Goal: Information Seeking & Learning: Learn about a topic

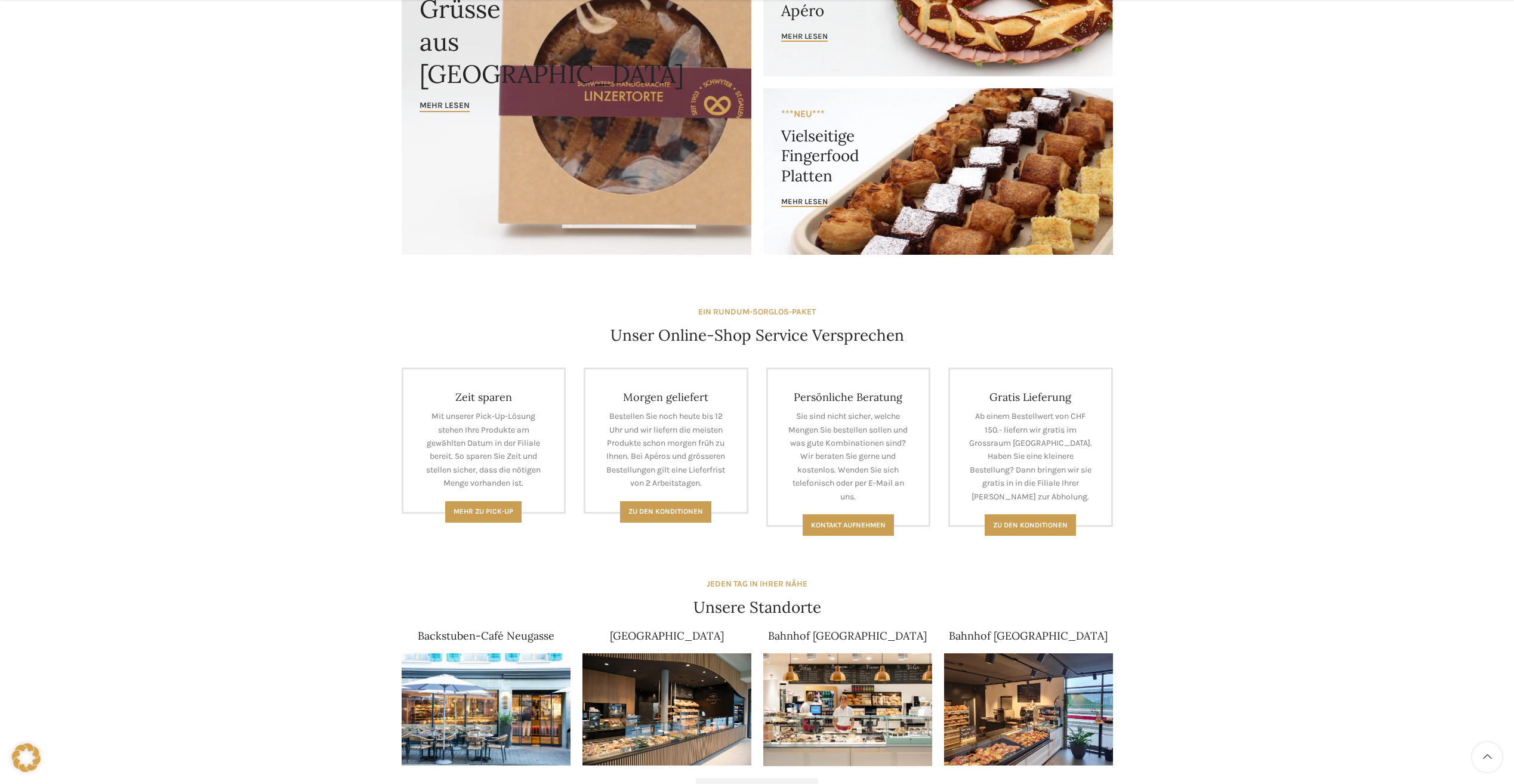
scroll to position [239, 0]
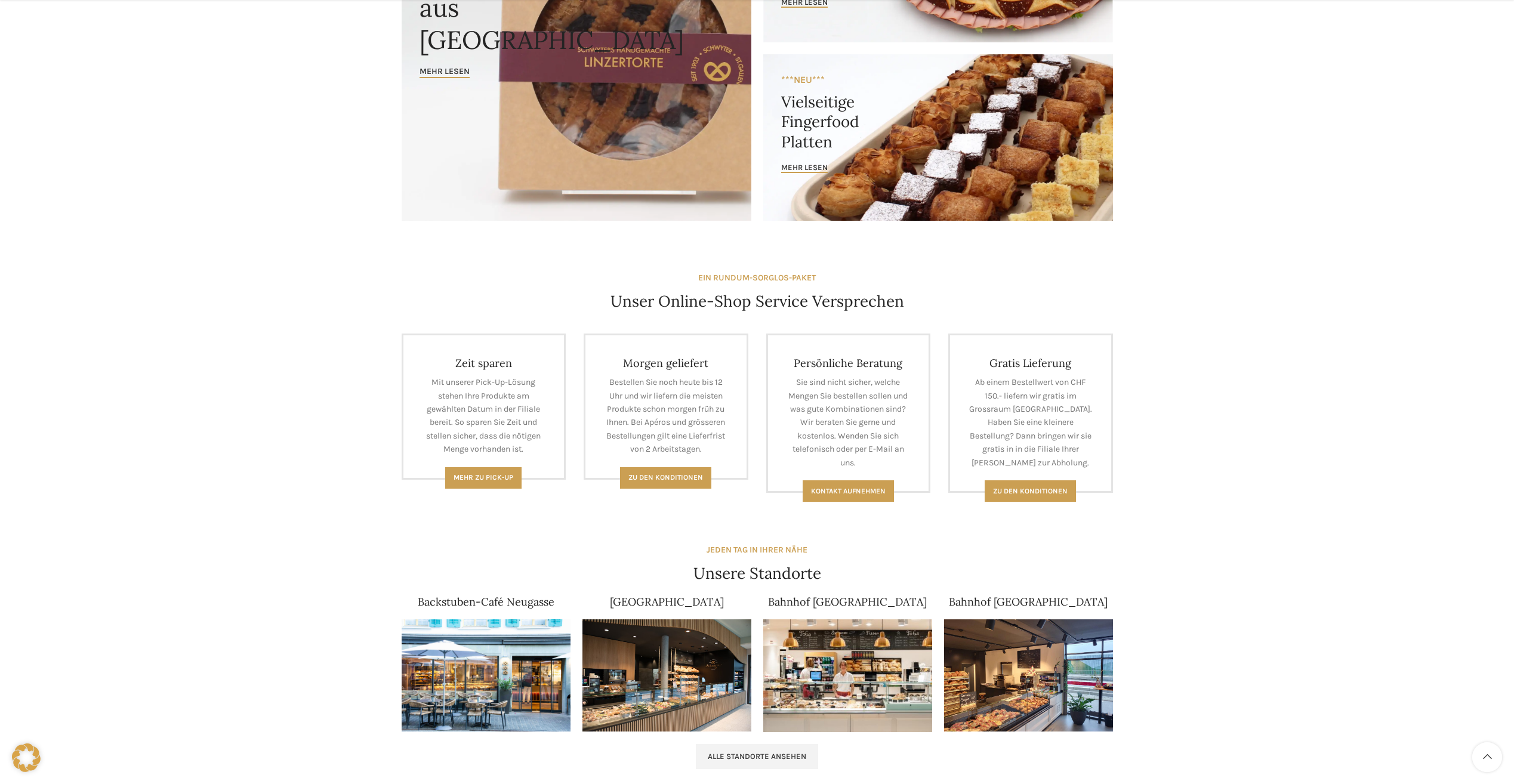
click at [496, 645] on img at bounding box center [486, 675] width 169 height 113
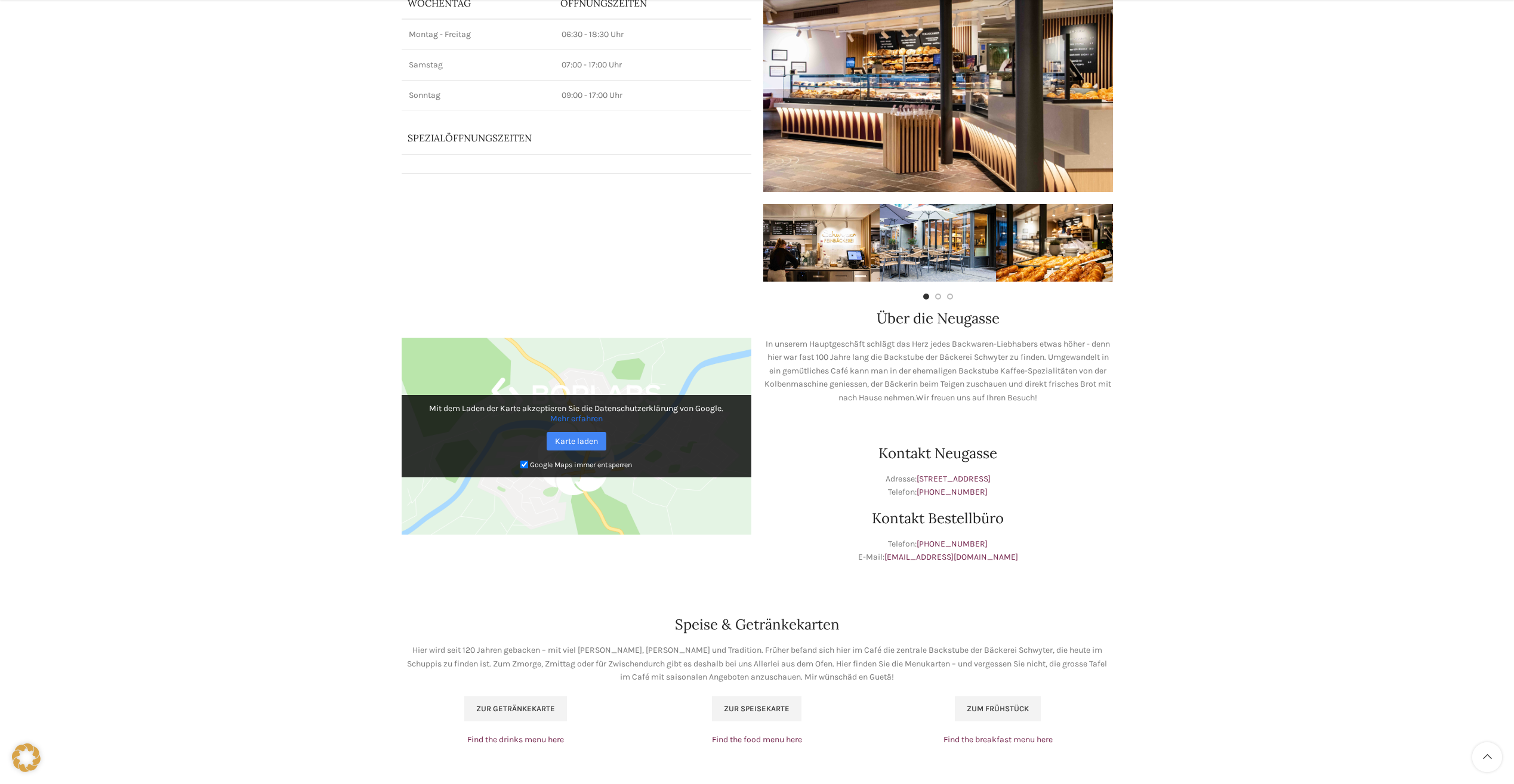
scroll to position [298, 0]
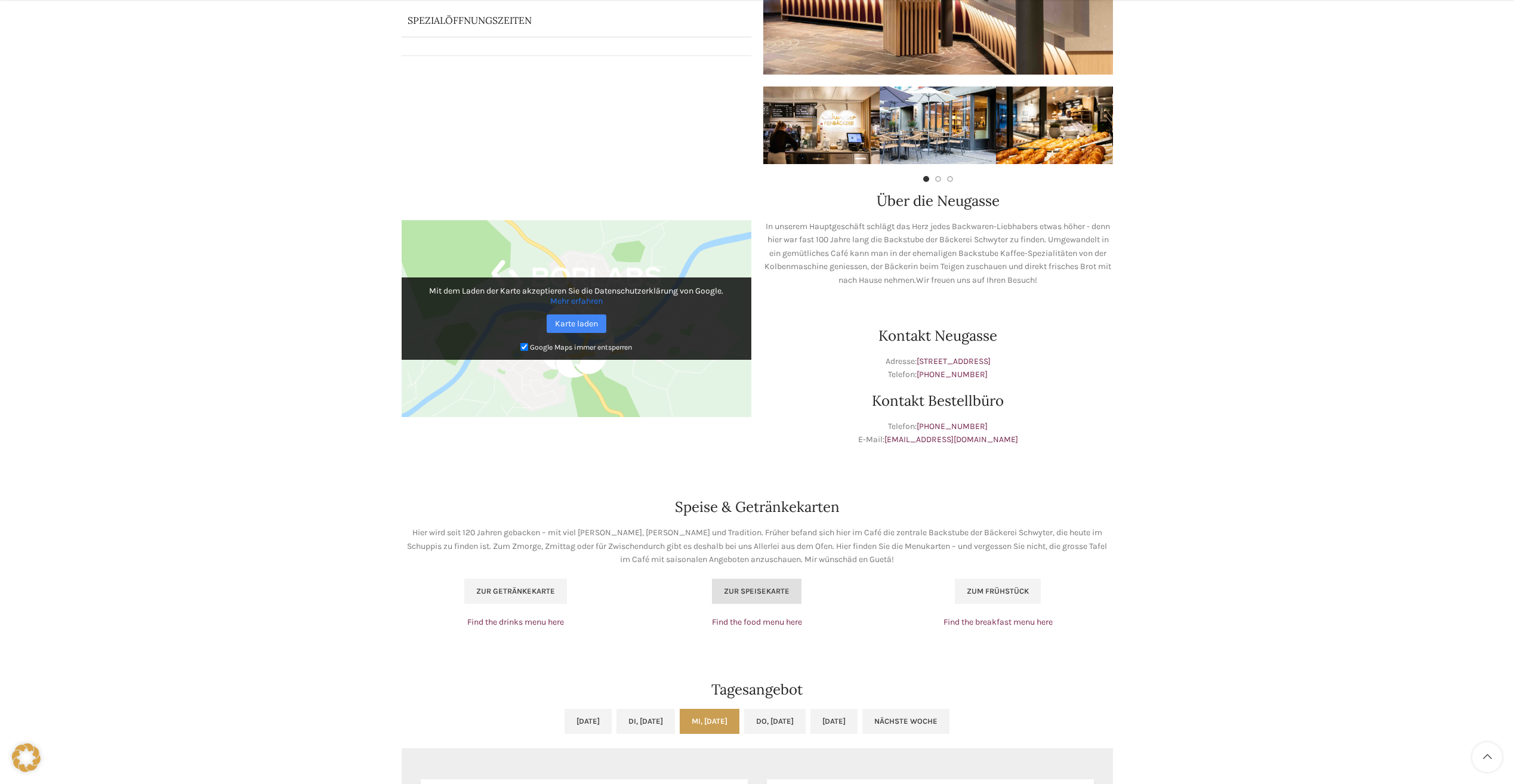
click at [766, 595] on span "Zur Speisekarte" at bounding box center [757, 591] width 65 height 9
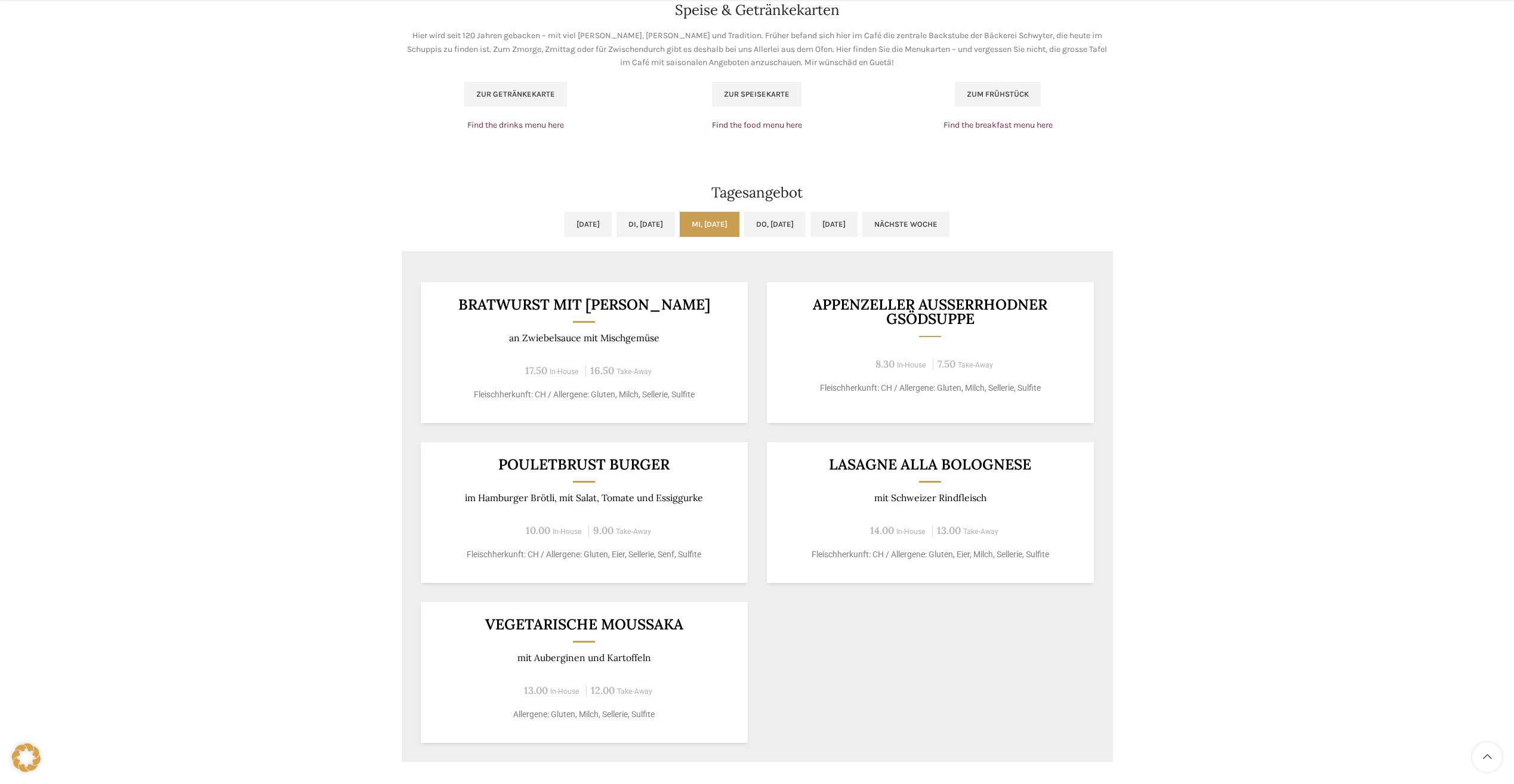
scroll to position [835, 0]
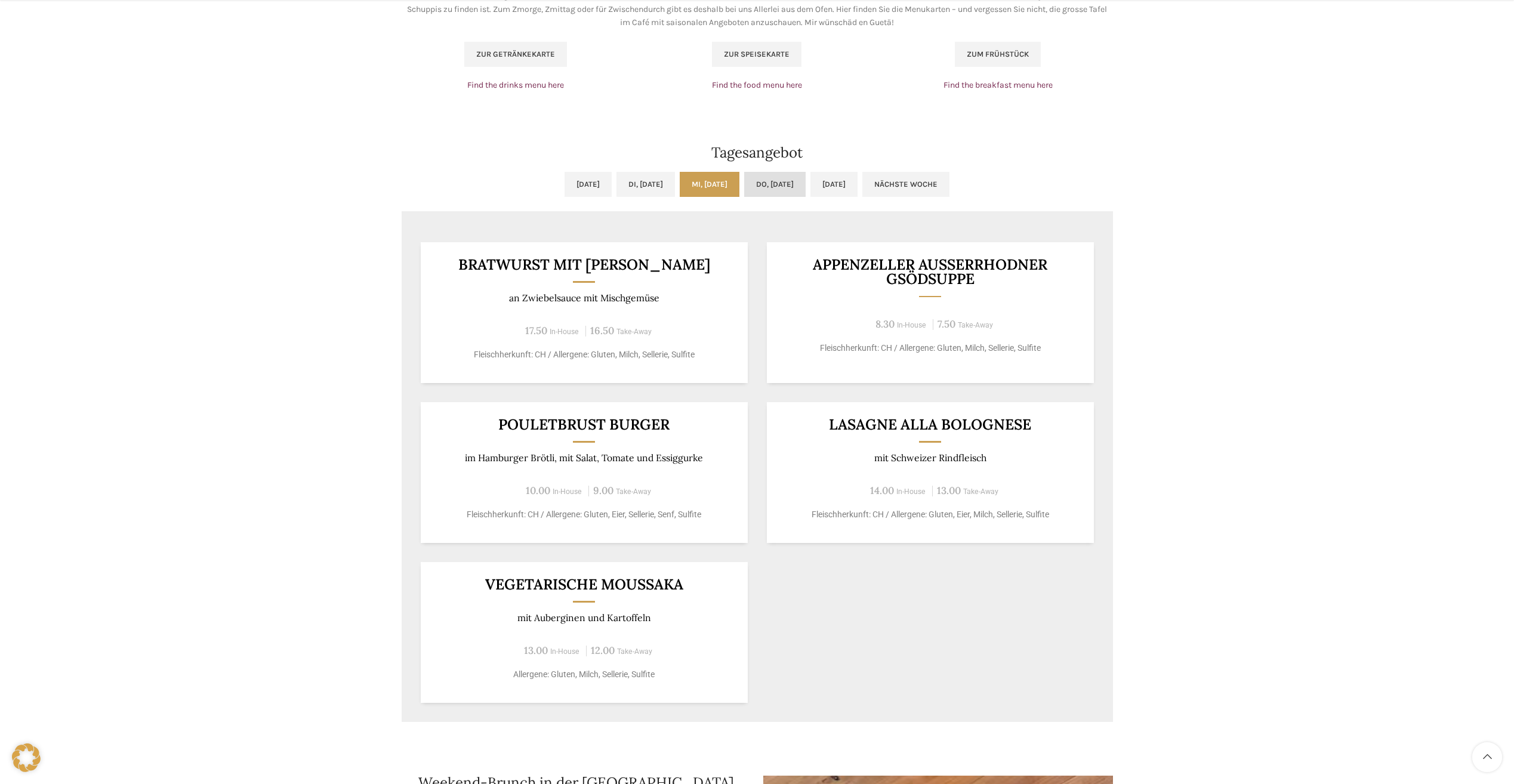
click at [788, 183] on link "Do, [DATE]" at bounding box center [775, 185] width 61 height 25
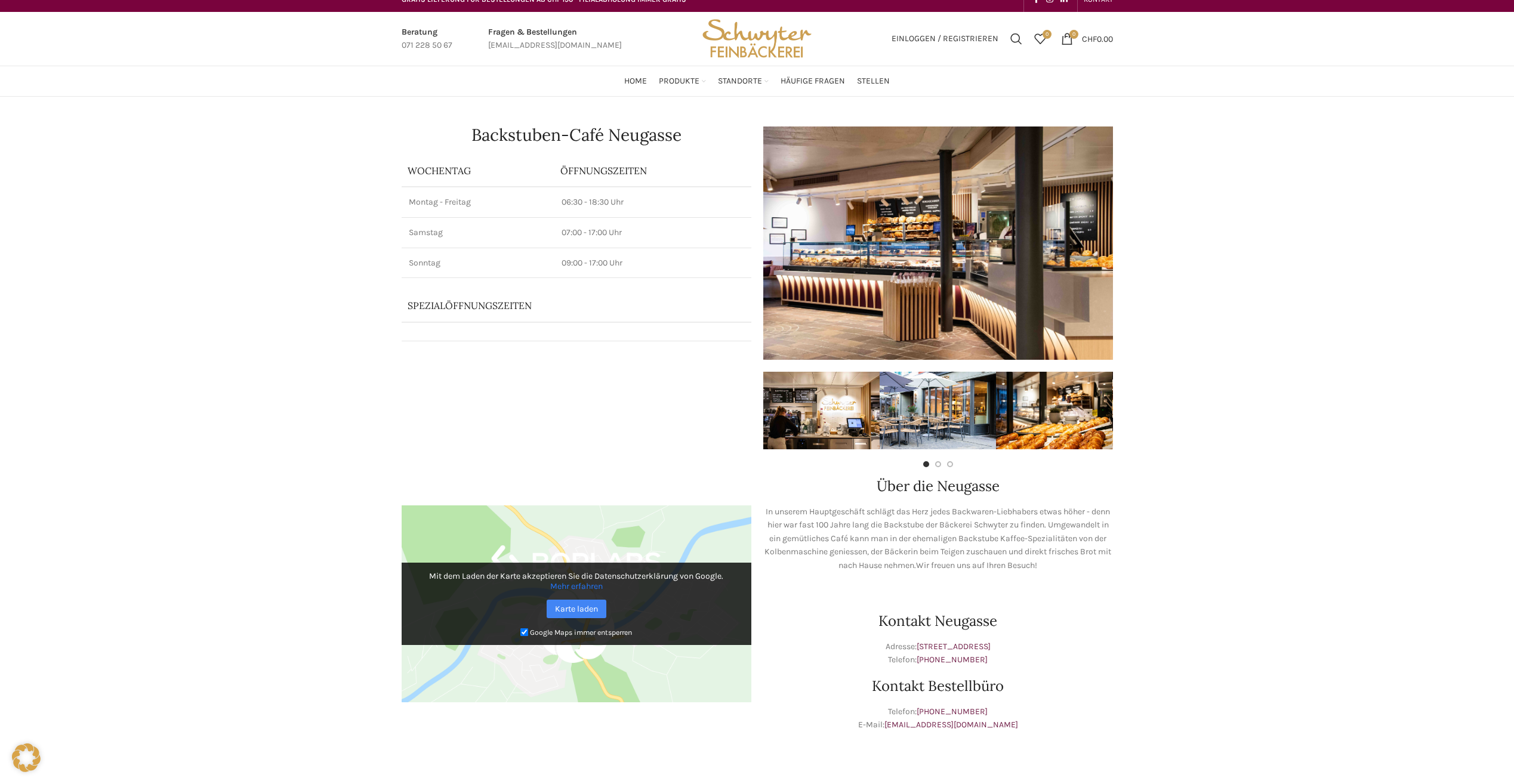
scroll to position [0, 0]
